Goal: Navigation & Orientation: Understand site structure

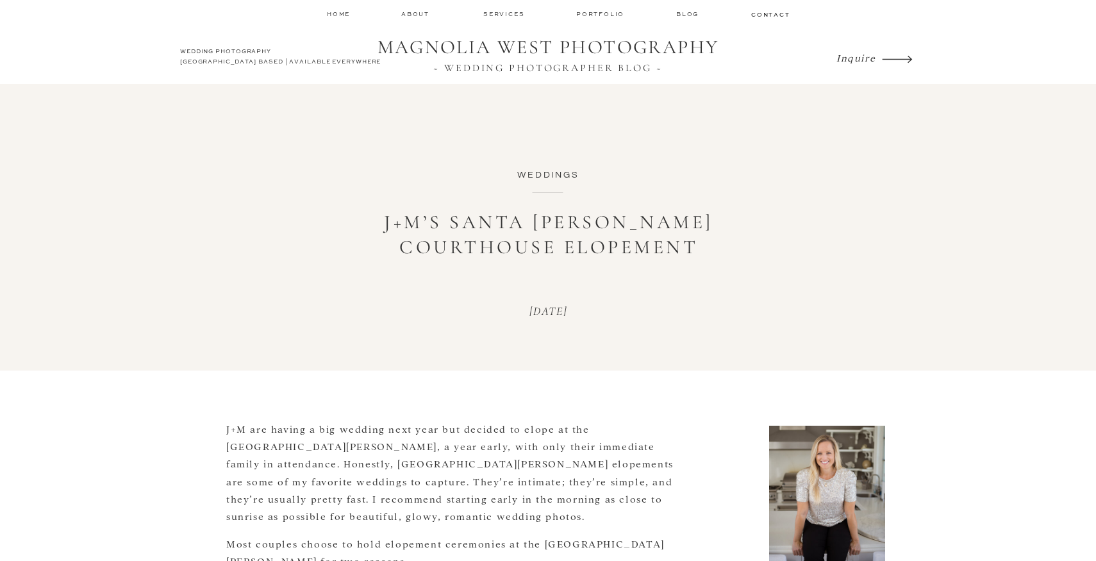
click at [496, 13] on nav "services" at bounding box center [504, 14] width 43 height 8
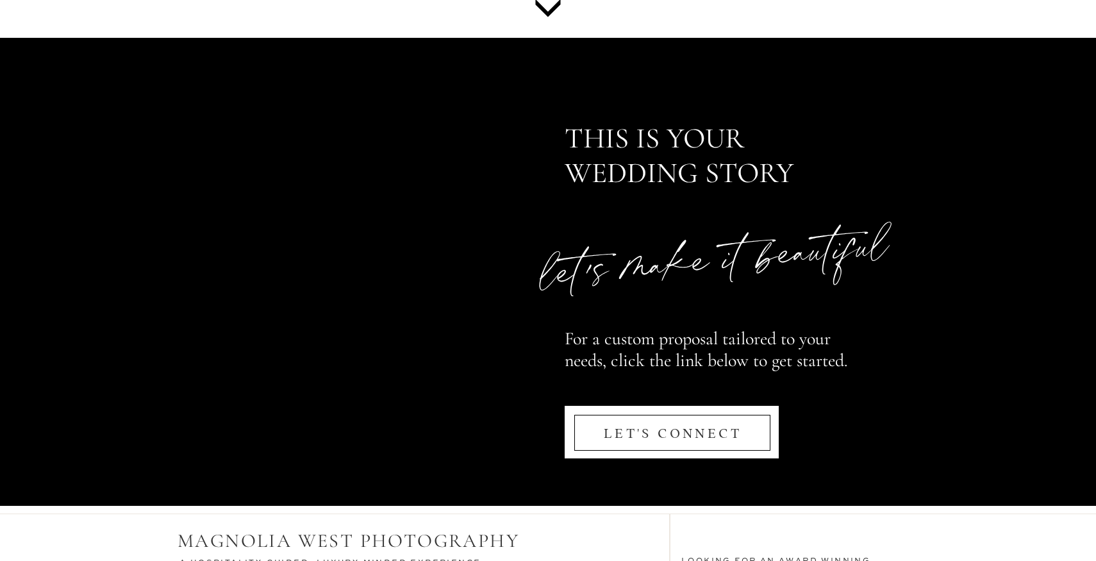
scroll to position [6167, 0]
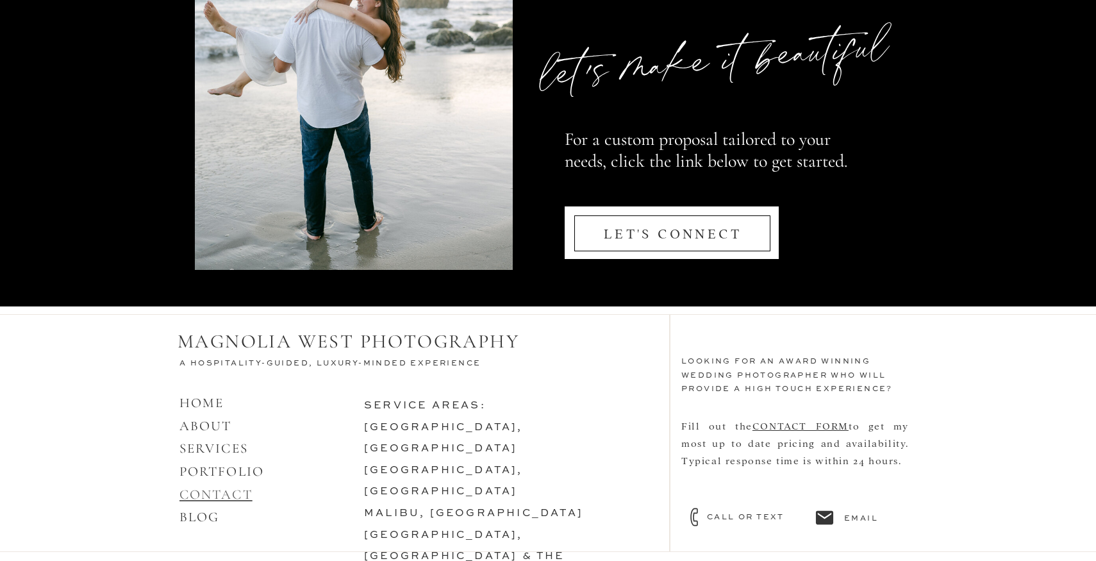
click at [223, 494] on link "CONTACT" at bounding box center [215, 494] width 73 height 16
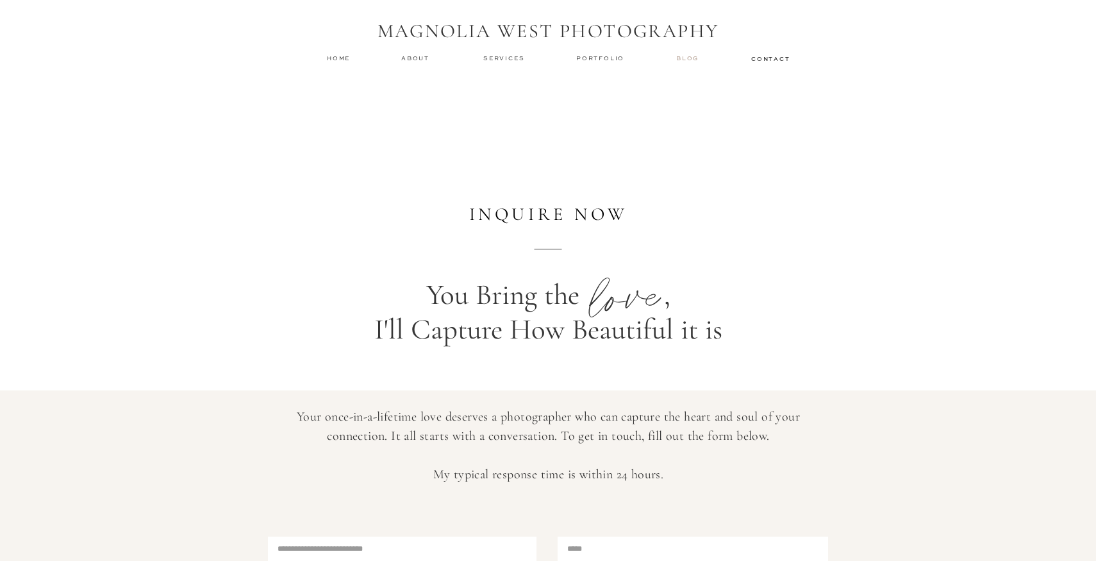
click at [685, 58] on nav "Blog" at bounding box center [689, 58] width 26 height 9
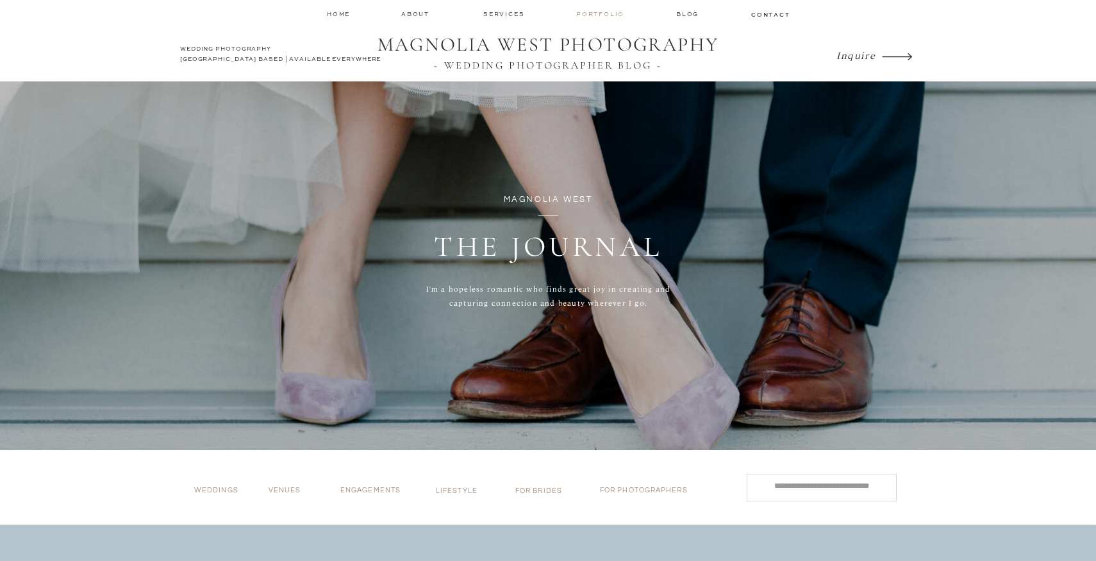
click at [587, 13] on nav "Portfolio" at bounding box center [601, 14] width 51 height 9
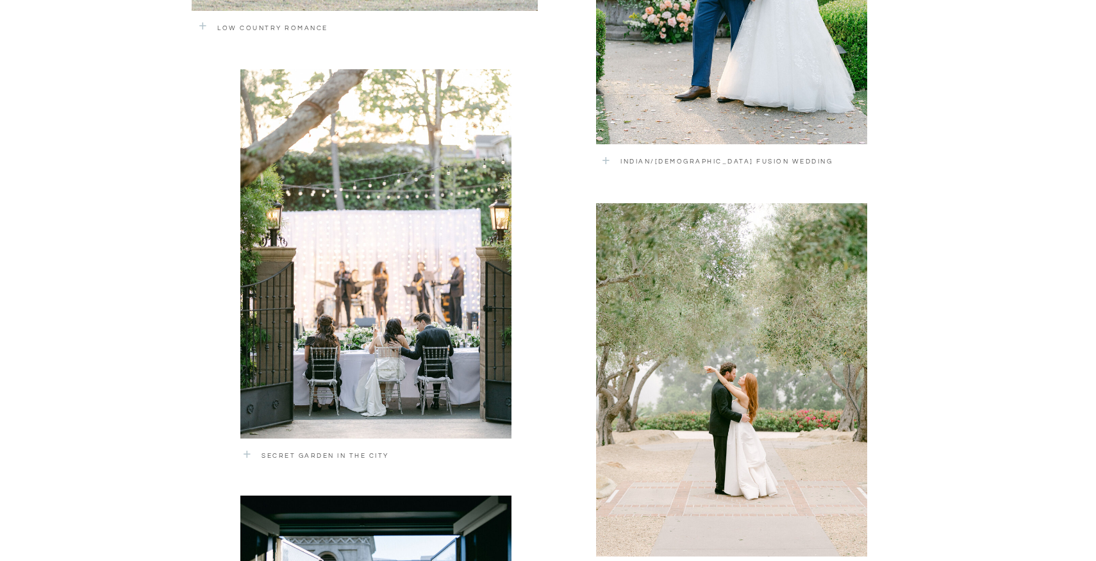
scroll to position [1578, 0]
